Goal: Use online tool/utility: Use online tool/utility

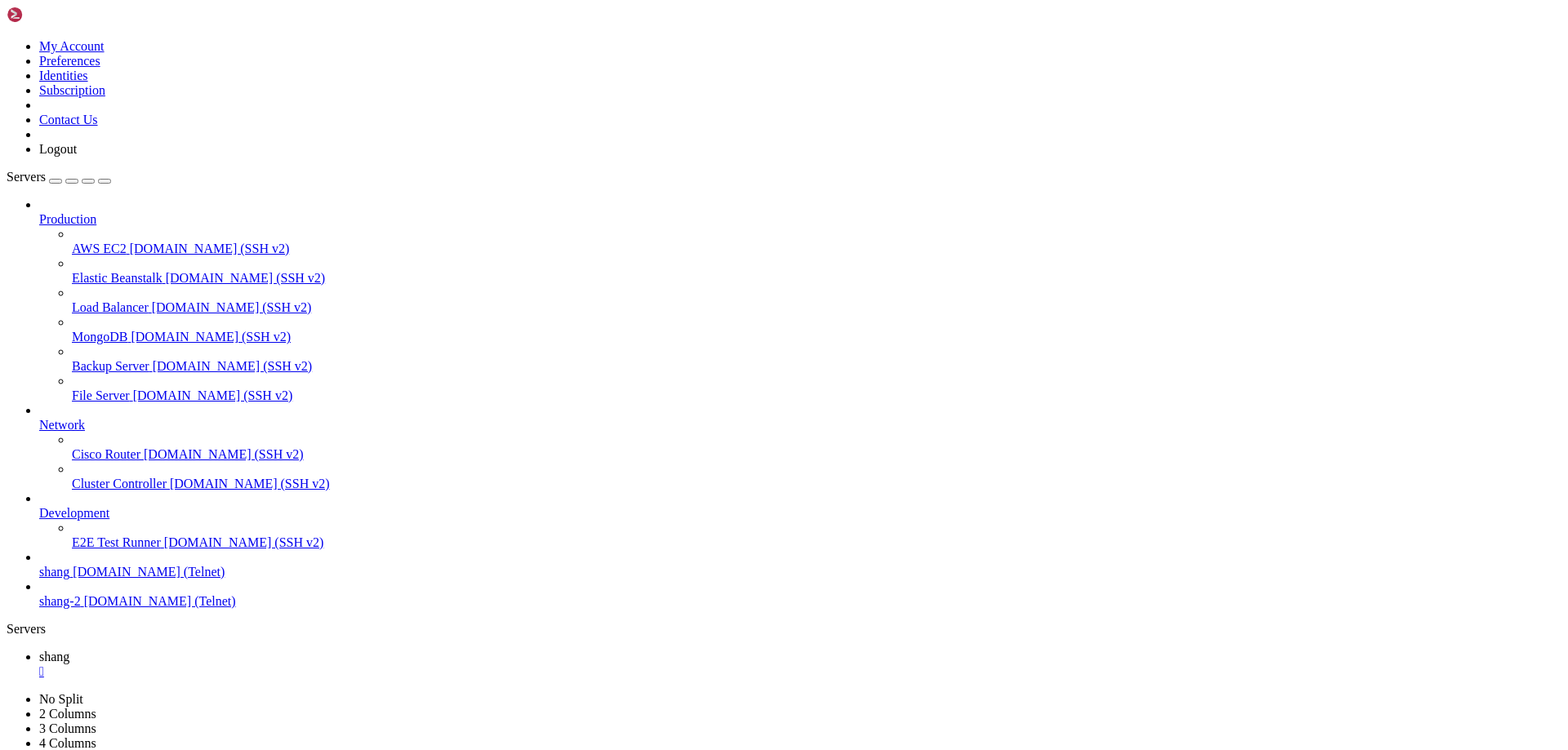
scroll to position [15598, 0]
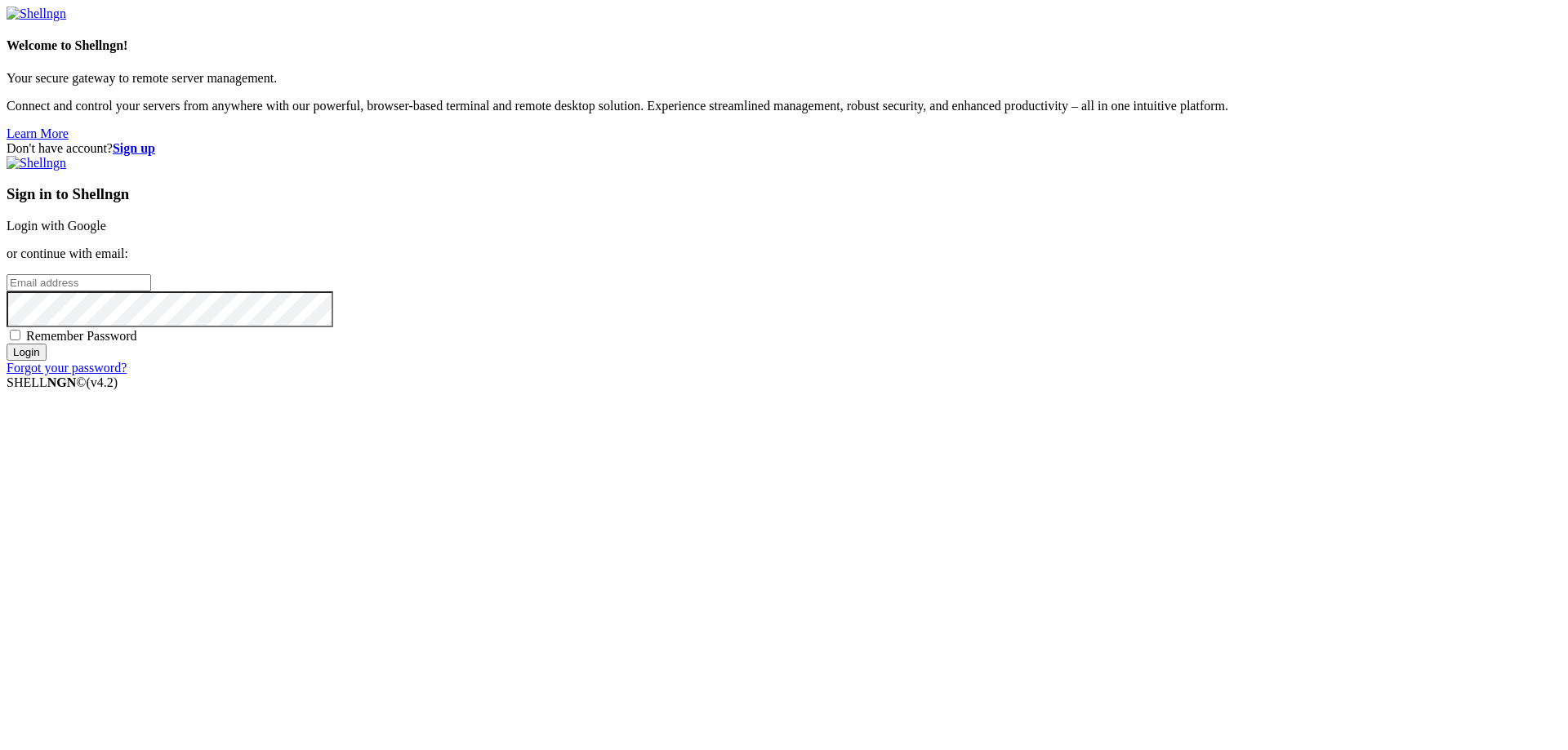
click at [106, 233] on link "Login with Google" at bounding box center [56, 225] width 99 height 14
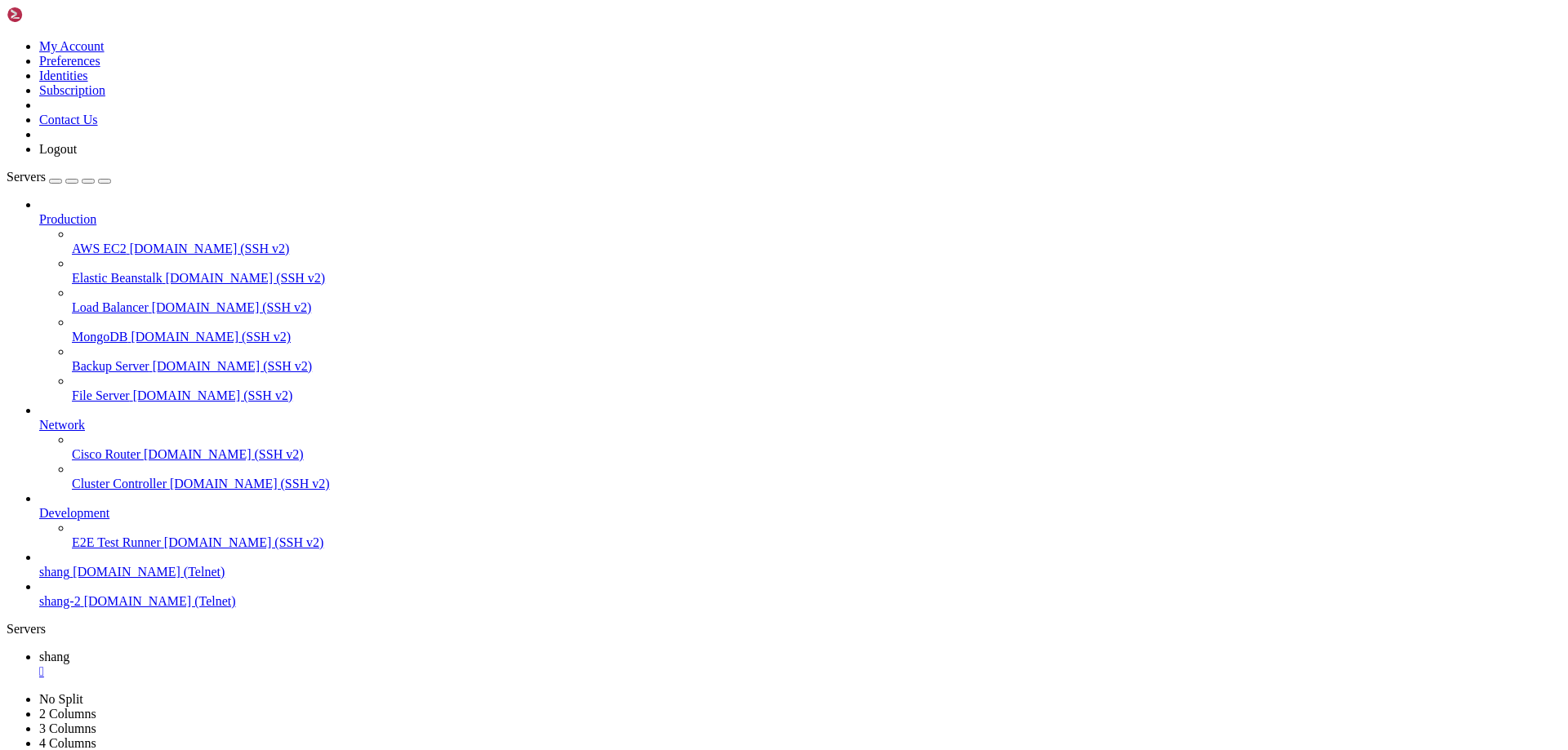
scroll to position [15634, 0]
drag, startPoint x: 112, startPoint y: 1563, endPoint x: 410, endPoint y: 1569, distance: 298.1
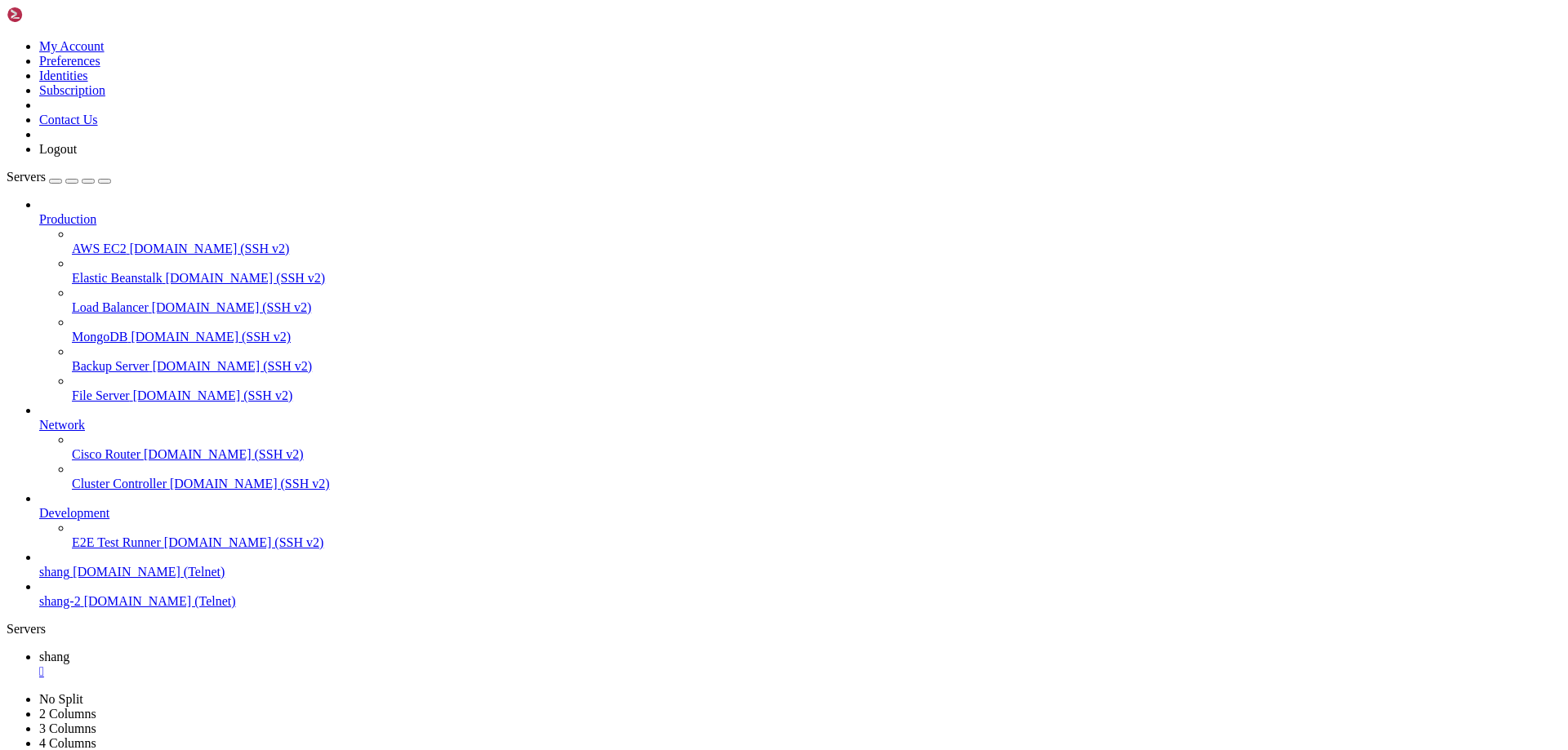
drag, startPoint x: 332, startPoint y: 1617, endPoint x: 14, endPoint y: 1611, distance: 318.1
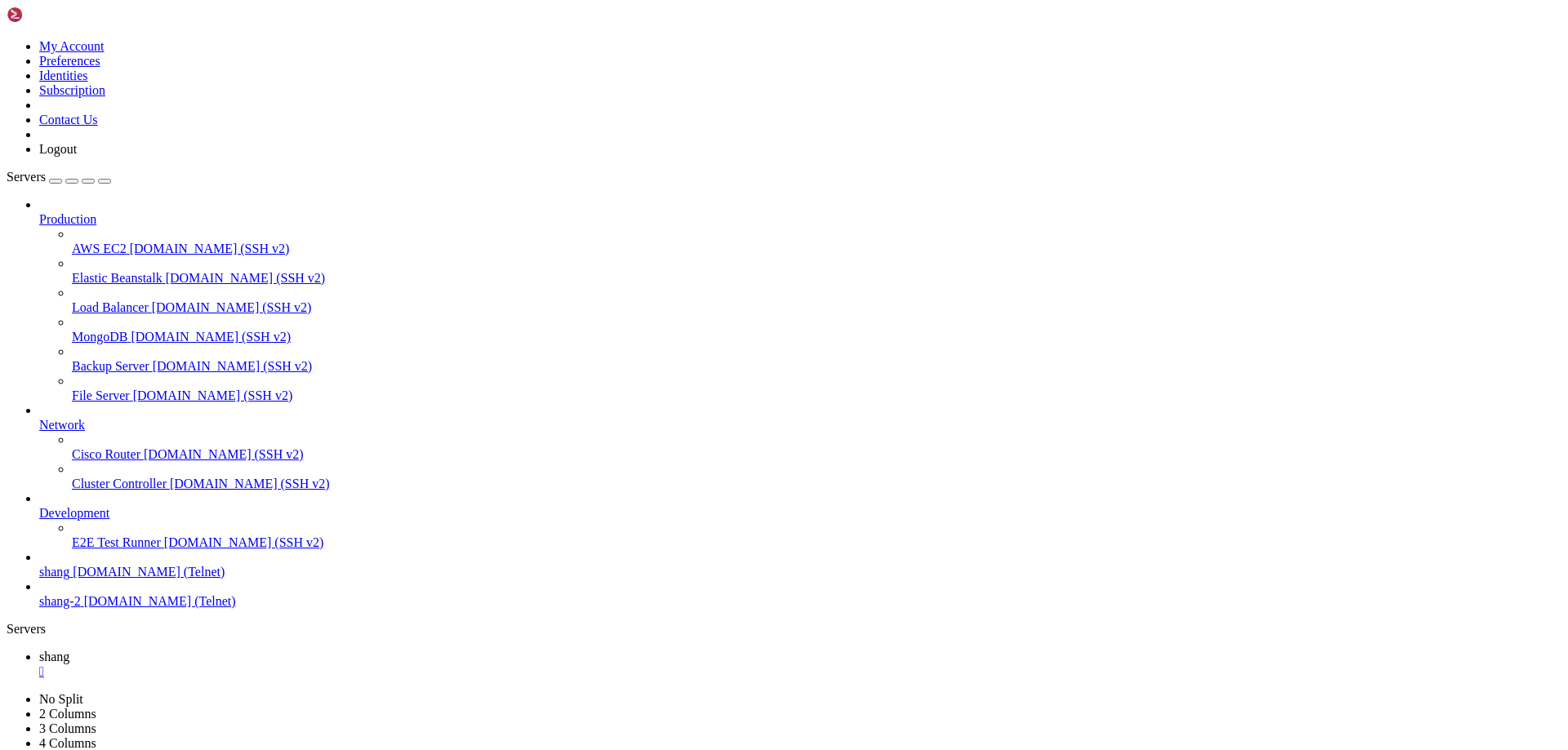
scroll to position [15920, 0]
